Goal: Task Accomplishment & Management: Complete application form

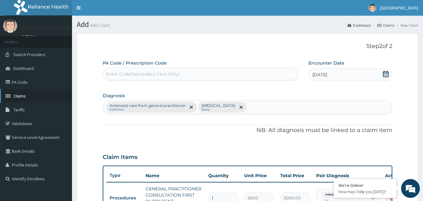
click at [24, 95] on span "Claims" at bounding box center [19, 96] width 12 height 6
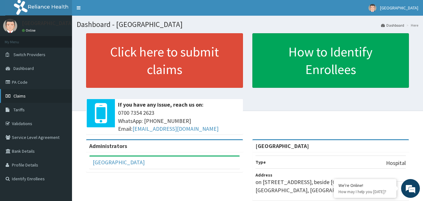
click at [20, 94] on span "Claims" at bounding box center [19, 96] width 12 height 6
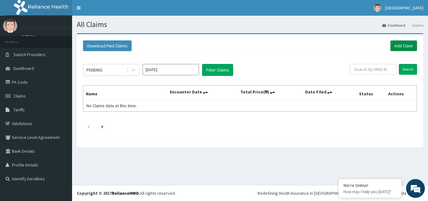
click at [402, 46] on link "Add Claim" at bounding box center [403, 45] width 27 height 11
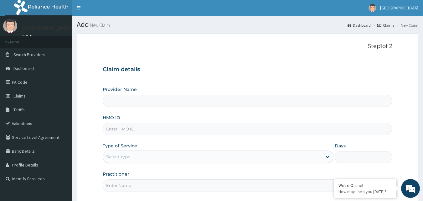
type input "[GEOGRAPHIC_DATA]"
click at [168, 129] on input "HMO ID" at bounding box center [248, 129] width 290 height 12
type input "SUU/10092/A"
click at [149, 154] on div "Select type" at bounding box center [212, 157] width 219 height 10
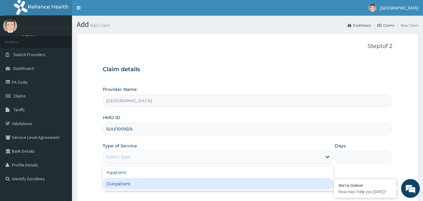
click at [137, 184] on div "Outpatient" at bounding box center [218, 183] width 231 height 11
type input "1"
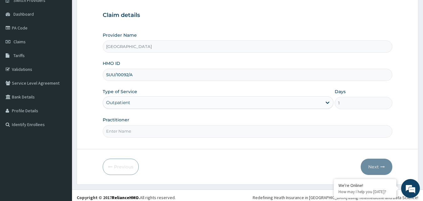
scroll to position [59, 0]
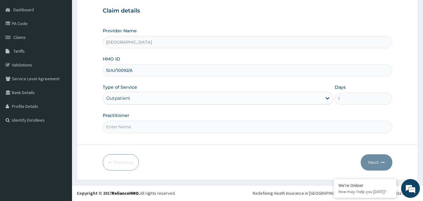
click at [152, 128] on input "Practitioner" at bounding box center [248, 127] width 290 height 12
type input "[PERSON_NAME]"
click at [373, 162] on button "Next" at bounding box center [377, 162] width 32 height 16
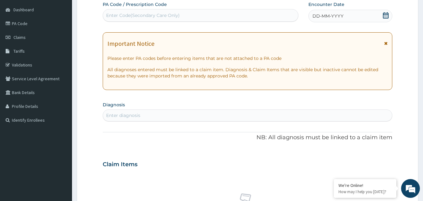
click at [386, 43] on icon at bounding box center [386, 43] width 3 height 4
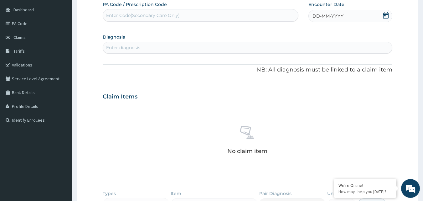
click at [388, 14] on icon at bounding box center [386, 15] width 6 height 6
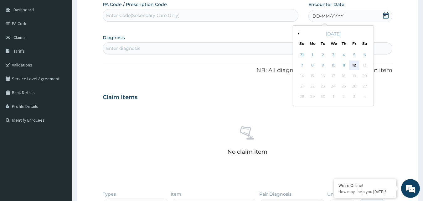
click at [355, 63] on div "12" at bounding box center [354, 65] width 9 height 9
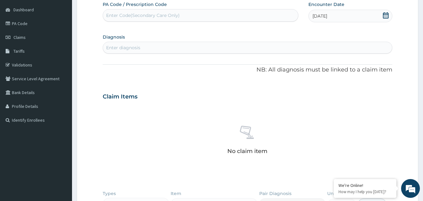
click at [125, 45] on div "Enter diagnosis" at bounding box center [123, 47] width 34 height 6
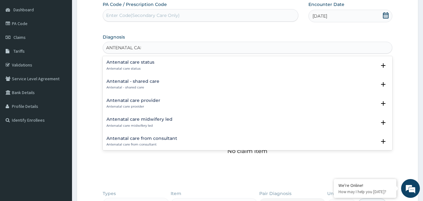
type input "ANTENATAL CARE"
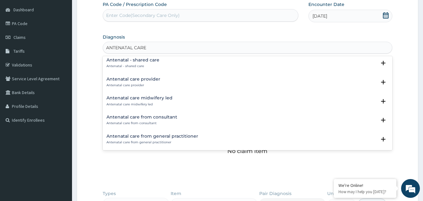
scroll to position [23, 0]
click at [193, 133] on h4 "Antenatal care from general practitioner" at bounding box center [153, 135] width 92 height 5
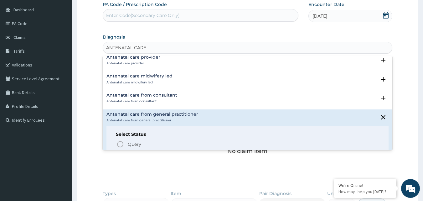
scroll to position [62, 0]
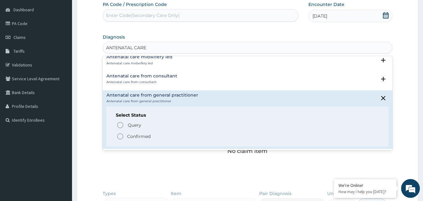
click at [139, 134] on p "Confirmed" at bounding box center [139, 136] width 24 height 6
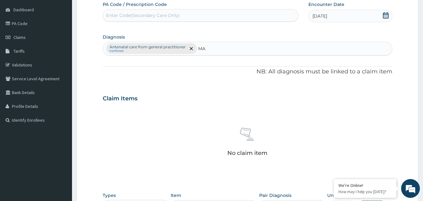
type input "M"
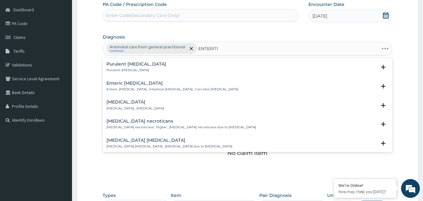
type input "[MEDICAL_DATA]"
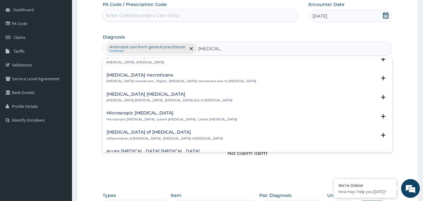
scroll to position [50, 0]
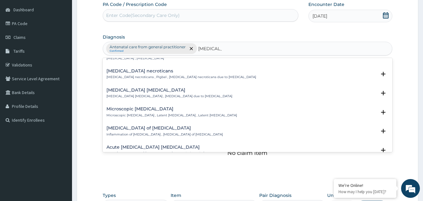
click at [144, 127] on h4 "[MEDICAL_DATA] of [MEDICAL_DATA]" at bounding box center [165, 128] width 117 height 5
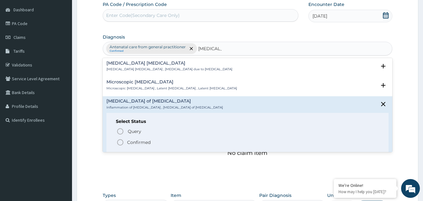
scroll to position [92, 0]
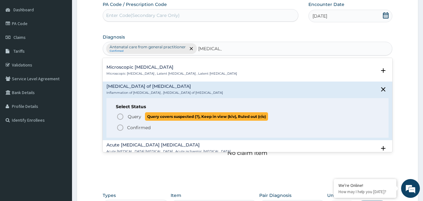
click at [138, 113] on span "Query" at bounding box center [134, 116] width 13 height 6
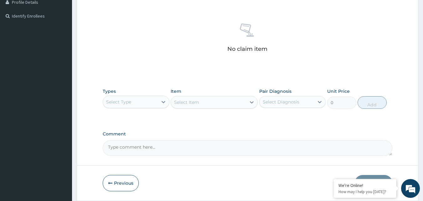
scroll to position [165, 0]
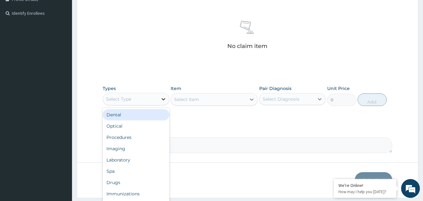
click at [163, 98] on icon at bounding box center [163, 99] width 6 height 6
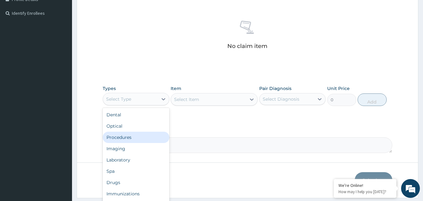
click at [132, 138] on div "Procedures" at bounding box center [136, 137] width 67 height 11
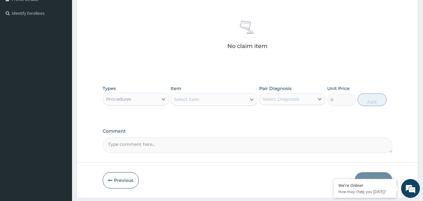
click at [216, 99] on div "Select Item" at bounding box center [208, 99] width 75 height 10
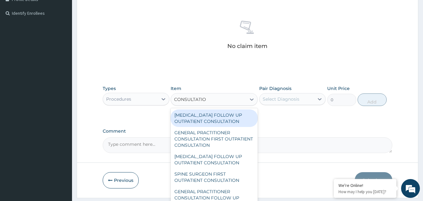
type input "CONSULTATION"
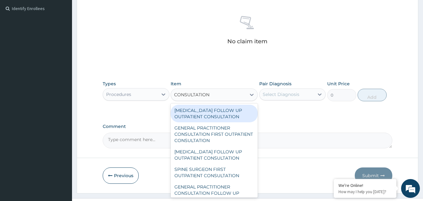
scroll to position [183, 0]
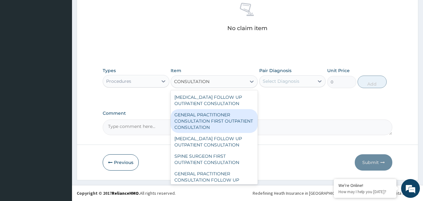
click at [219, 123] on div "GENERAL PRACTITIONER CONSULTATION FIRST OUTPATIENT CONSULTATION" at bounding box center [214, 121] width 87 height 24
type input "3000"
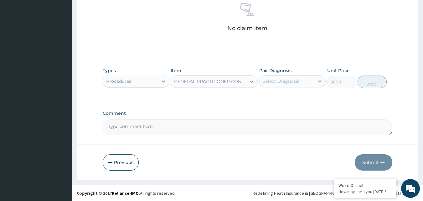
click at [321, 81] on icon at bounding box center [320, 81] width 6 height 6
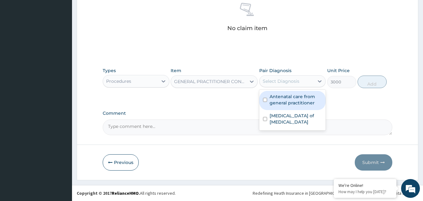
click at [303, 97] on label "Antenatal care from general practitioner" at bounding box center [296, 99] width 53 height 13
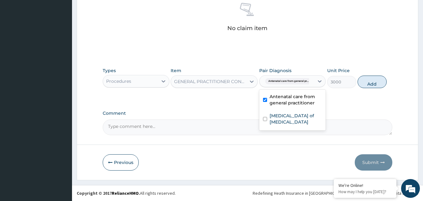
checkbox input "true"
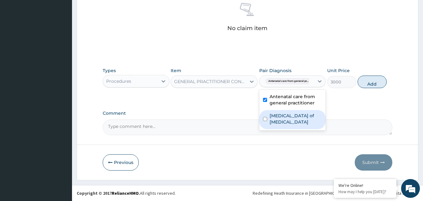
click at [295, 113] on label "[MEDICAL_DATA] of [MEDICAL_DATA]" at bounding box center [296, 119] width 53 height 13
checkbox input "true"
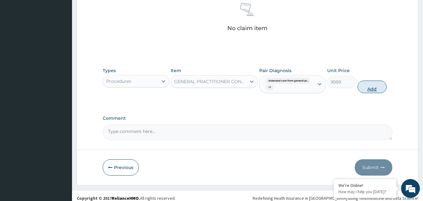
click at [371, 87] on button "Add" at bounding box center [372, 87] width 29 height 13
type input "0"
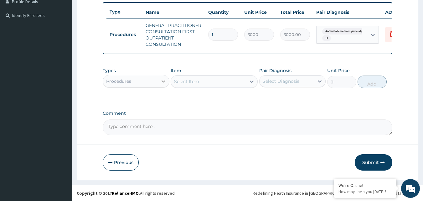
click at [163, 80] on icon at bounding box center [163, 81] width 6 height 6
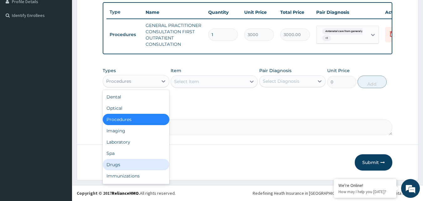
click at [132, 165] on div "Drugs" at bounding box center [136, 164] width 67 height 11
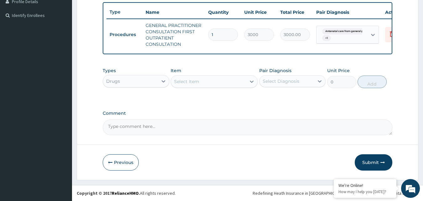
click at [204, 80] on div "Select Item" at bounding box center [208, 81] width 75 height 10
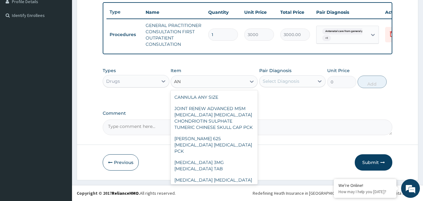
type input "A"
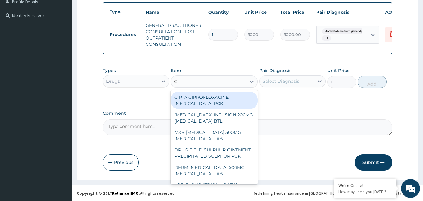
type input "C"
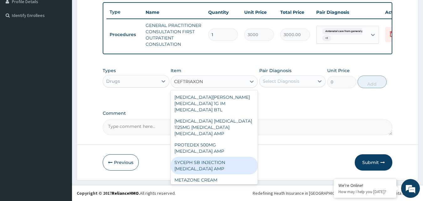
type input "[MEDICAL_DATA]"
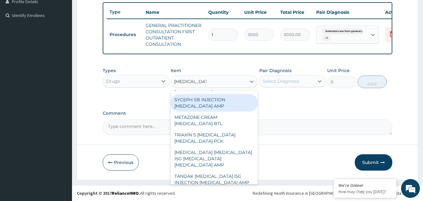
scroll to position [73, 0]
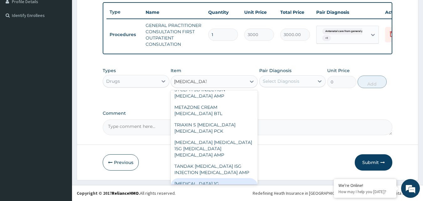
click at [204, 178] on div "[MEDICAL_DATA] 1G [MEDICAL_DATA] AMP" at bounding box center [214, 187] width 87 height 18
type input "600"
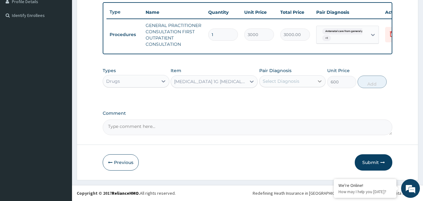
click at [320, 83] on icon at bounding box center [320, 81] width 6 height 6
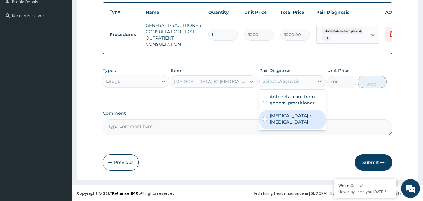
click at [304, 114] on label "[MEDICAL_DATA] of [MEDICAL_DATA]" at bounding box center [296, 119] width 53 height 13
checkbox input "true"
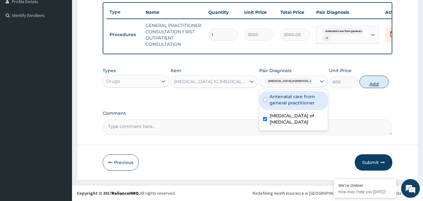
click at [370, 82] on button "Add" at bounding box center [374, 82] width 29 height 13
type input "0"
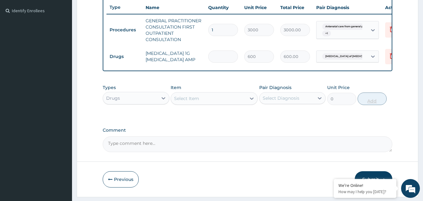
type input "0.00"
type input "3"
type input "1800.00"
type input "3"
click at [203, 102] on div "Select Item" at bounding box center [208, 98] width 75 height 10
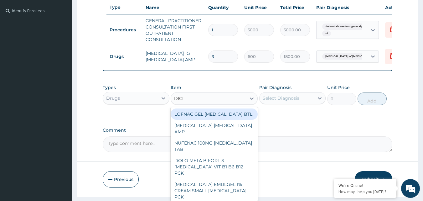
type input "DICLO"
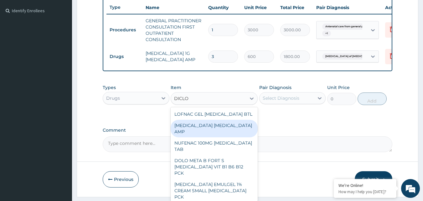
click at [207, 131] on div "[MEDICAL_DATA] [MEDICAL_DATA] AMP" at bounding box center [214, 129] width 87 height 18
type input "288"
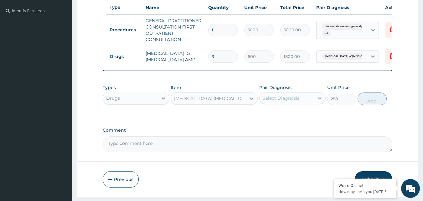
click at [320, 101] on icon at bounding box center [320, 98] width 6 height 6
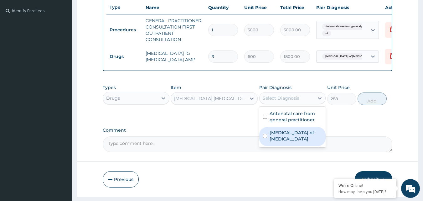
click at [287, 138] on label "[MEDICAL_DATA] of [MEDICAL_DATA]" at bounding box center [296, 135] width 53 height 13
checkbox input "true"
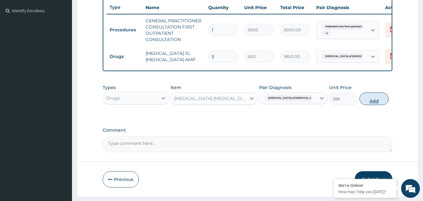
click at [373, 103] on button "Add" at bounding box center [374, 98] width 29 height 13
type input "0"
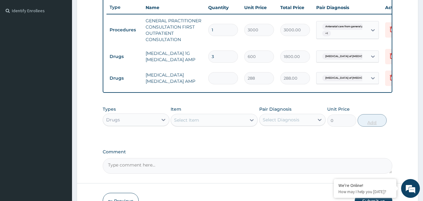
type input "0.00"
type input "2"
type input "576.00"
type input "2"
click at [195, 123] on div "Select Item" at bounding box center [186, 120] width 25 height 6
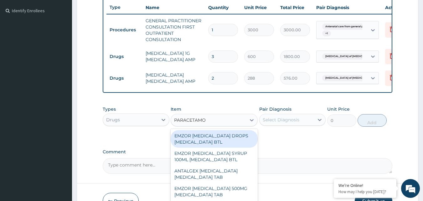
type input "[MEDICAL_DATA]"
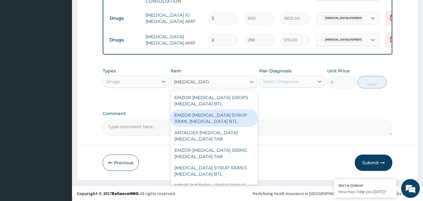
scroll to position [211, 0]
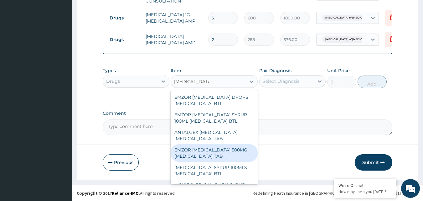
click at [201, 160] on div "EMZOR [MEDICAL_DATA] 500MG [MEDICAL_DATA] TAB" at bounding box center [214, 153] width 87 height 18
type input "12"
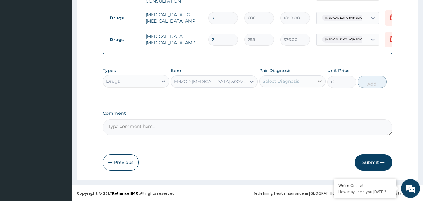
click at [318, 80] on icon at bounding box center [320, 81] width 6 height 6
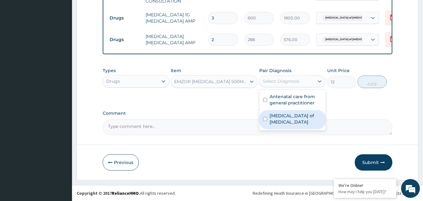
click at [285, 117] on label "[MEDICAL_DATA] of [MEDICAL_DATA]" at bounding box center [296, 119] width 53 height 13
checkbox input "true"
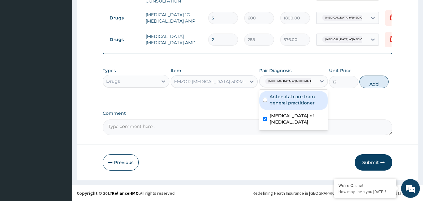
click at [372, 83] on button "Add" at bounding box center [374, 82] width 29 height 13
type input "0"
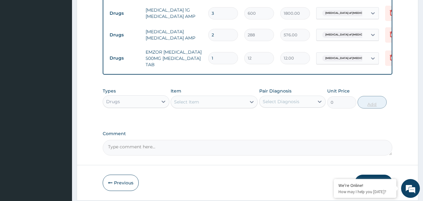
type input "0.00"
type input "2"
type input "24.00"
type input "28"
type input "336.00"
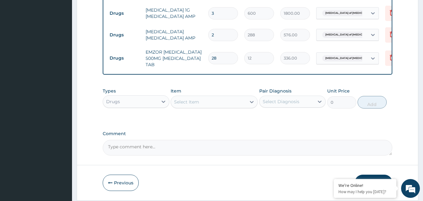
type input "28"
click at [213, 107] on div "Select Item" at bounding box center [208, 102] width 75 height 10
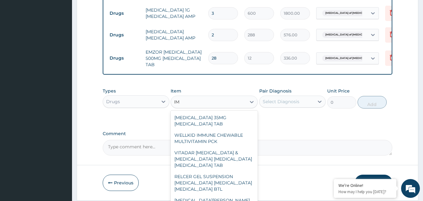
type input "I"
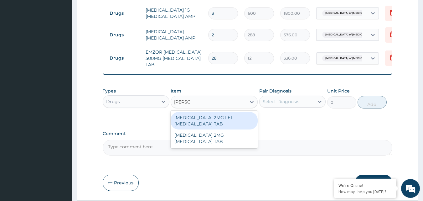
type input "[PERSON_NAME]"
click at [208, 126] on div "[MEDICAL_DATA] 2MG LET [MEDICAL_DATA] TAB" at bounding box center [214, 121] width 87 height 18
type input "78"
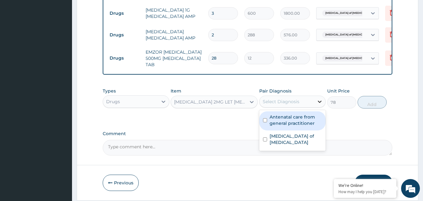
click at [318, 105] on icon at bounding box center [320, 101] width 6 height 6
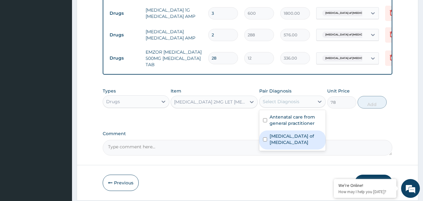
click at [287, 139] on label "[MEDICAL_DATA] of [MEDICAL_DATA]" at bounding box center [296, 139] width 53 height 13
checkbox input "true"
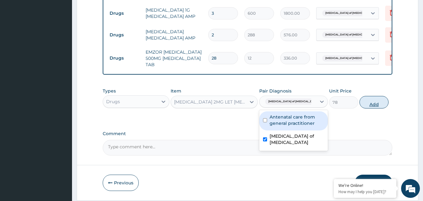
click at [373, 108] on button "Add" at bounding box center [374, 102] width 29 height 13
type input "0"
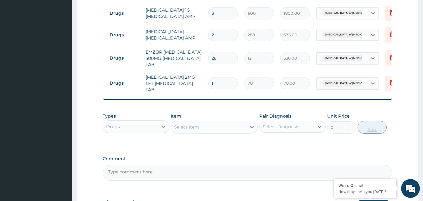
type input "11"
type input "858.00"
type input "112"
type input "8736.00"
type input "11"
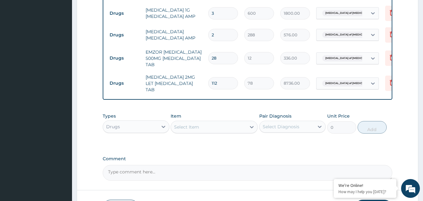
type input "858.00"
type input "1"
type input "78.00"
type input "12"
type input "936.00"
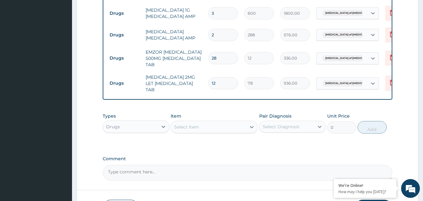
type input "12"
click at [191, 131] on div "Select Item" at bounding box center [208, 127] width 75 height 10
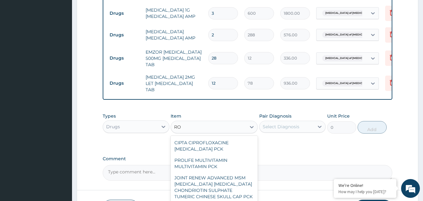
type input "R"
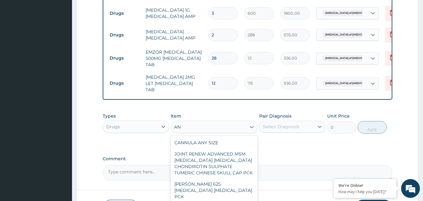
type input "A"
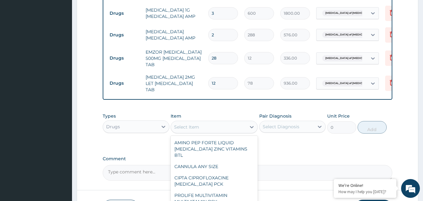
click at [398, 142] on form "Step 2 of 2 PA Code / Prescription Code Enter Code(Secondary Care Only) Encount…" at bounding box center [248, 23] width 342 height 403
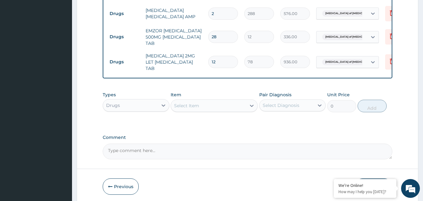
scroll to position [258, 0]
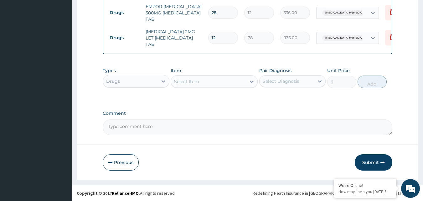
click at [132, 124] on textarea "Comment" at bounding box center [248, 127] width 290 height 16
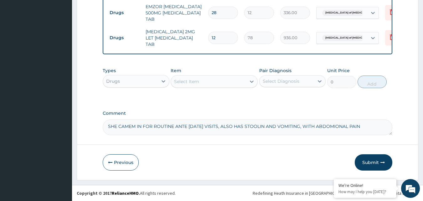
click at [338, 126] on textarea "SHE CAMEM IN FOR ROUTINE ANTE [DATE] VISITS, ALSO HAS STOOLIN AND VOMITING, WIT…" at bounding box center [248, 127] width 290 height 16
type textarea "SHE CAMEM IN FOR ROUTINE ANTE [DATE] VISITS, ALSO HAS STOOLIN AND VOMITING, WIT…"
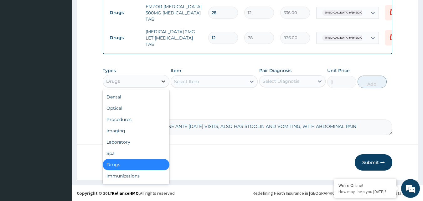
click at [162, 82] on icon at bounding box center [163, 81] width 6 height 6
click at [217, 85] on div "Select Item" at bounding box center [208, 81] width 75 height 10
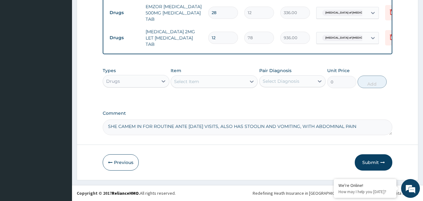
click at [211, 84] on div "Select Item" at bounding box center [208, 81] width 75 height 10
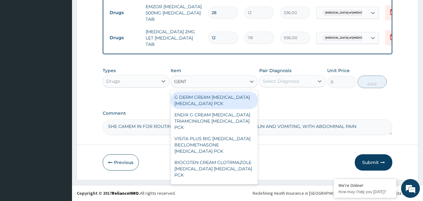
type input "GENTA"
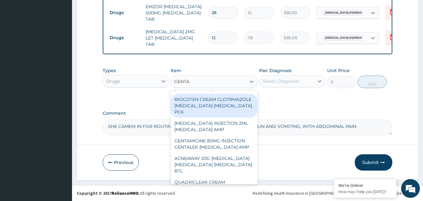
scroll to position [75, 0]
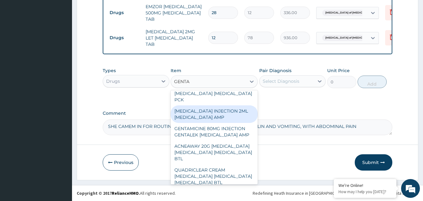
click at [207, 123] on div "[MEDICAL_DATA] INJECTION 2ML [MEDICAL_DATA] AMP" at bounding box center [214, 114] width 87 height 18
type input "324"
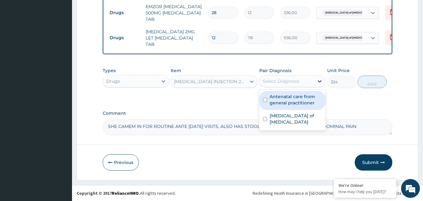
click at [319, 82] on icon at bounding box center [320, 81] width 6 height 6
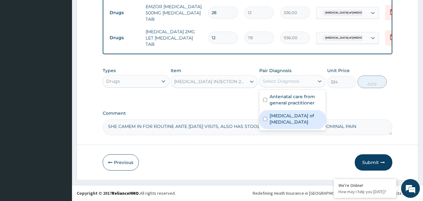
click at [289, 120] on div "[MEDICAL_DATA] of [MEDICAL_DATA]" at bounding box center [292, 119] width 67 height 19
checkbox input "true"
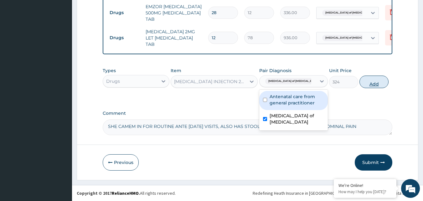
click at [372, 82] on button "Add" at bounding box center [374, 82] width 29 height 13
type input "0"
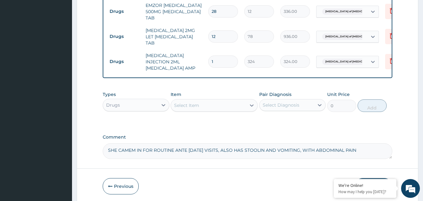
type input "0.00"
type input "6"
type input "1944.00"
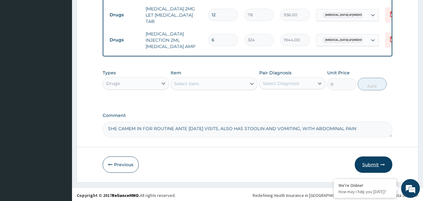
click at [374, 165] on button "Submit" at bounding box center [374, 164] width 38 height 16
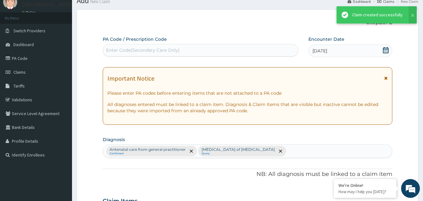
scroll to position [280, 0]
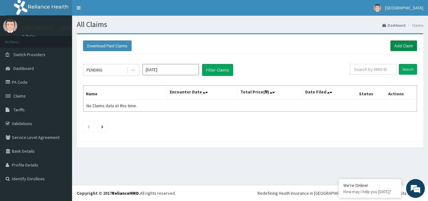
click at [400, 43] on link "Add Claim" at bounding box center [403, 45] width 27 height 11
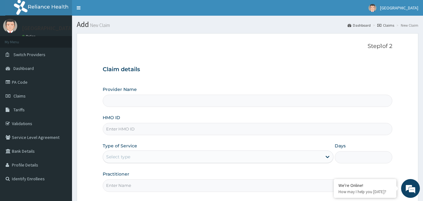
type input "[GEOGRAPHIC_DATA]"
click at [195, 131] on input "HMO ID" at bounding box center [248, 129] width 290 height 12
type input "JTA/10084/A"
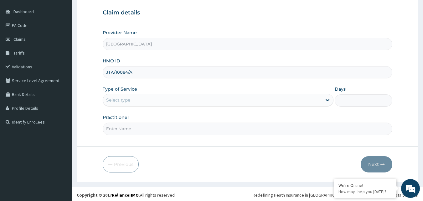
scroll to position [59, 0]
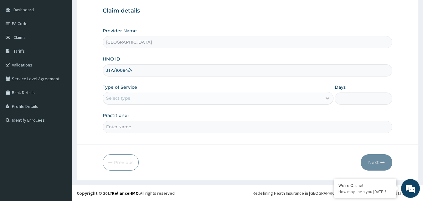
click at [327, 97] on icon at bounding box center [328, 98] width 6 height 6
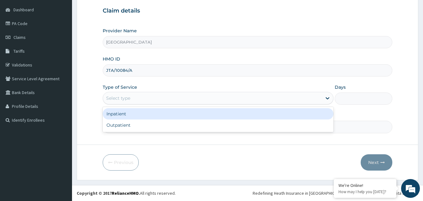
click at [216, 116] on div "Inpatient" at bounding box center [218, 113] width 231 height 11
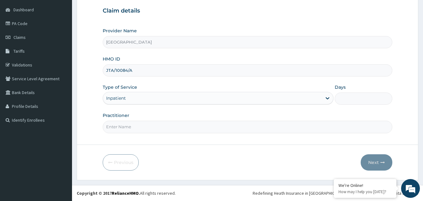
click at [204, 130] on input "Practitioner" at bounding box center [248, 127] width 290 height 12
type input "[PERSON_NAME]"
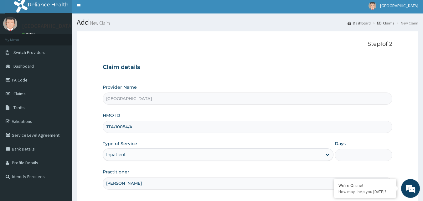
scroll to position [0, 0]
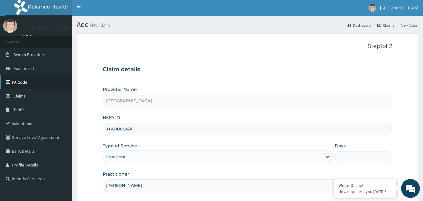
click at [22, 80] on link "PA Code" at bounding box center [36, 82] width 72 height 14
